Goal: Task Accomplishment & Management: Use online tool/utility

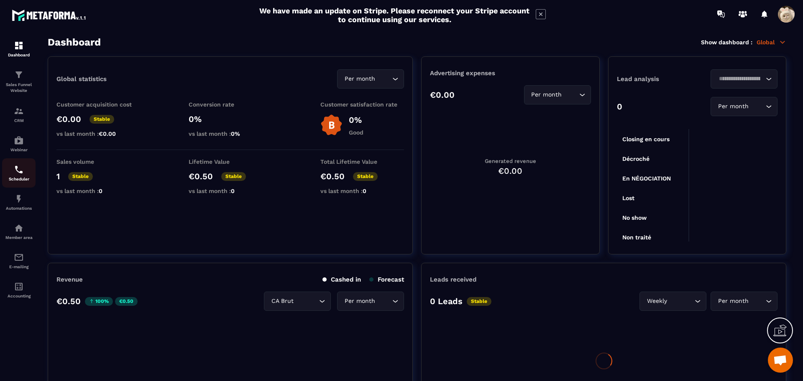
click at [19, 174] on img at bounding box center [19, 170] width 10 height 10
